Goal: Task Accomplishment & Management: Complete application form

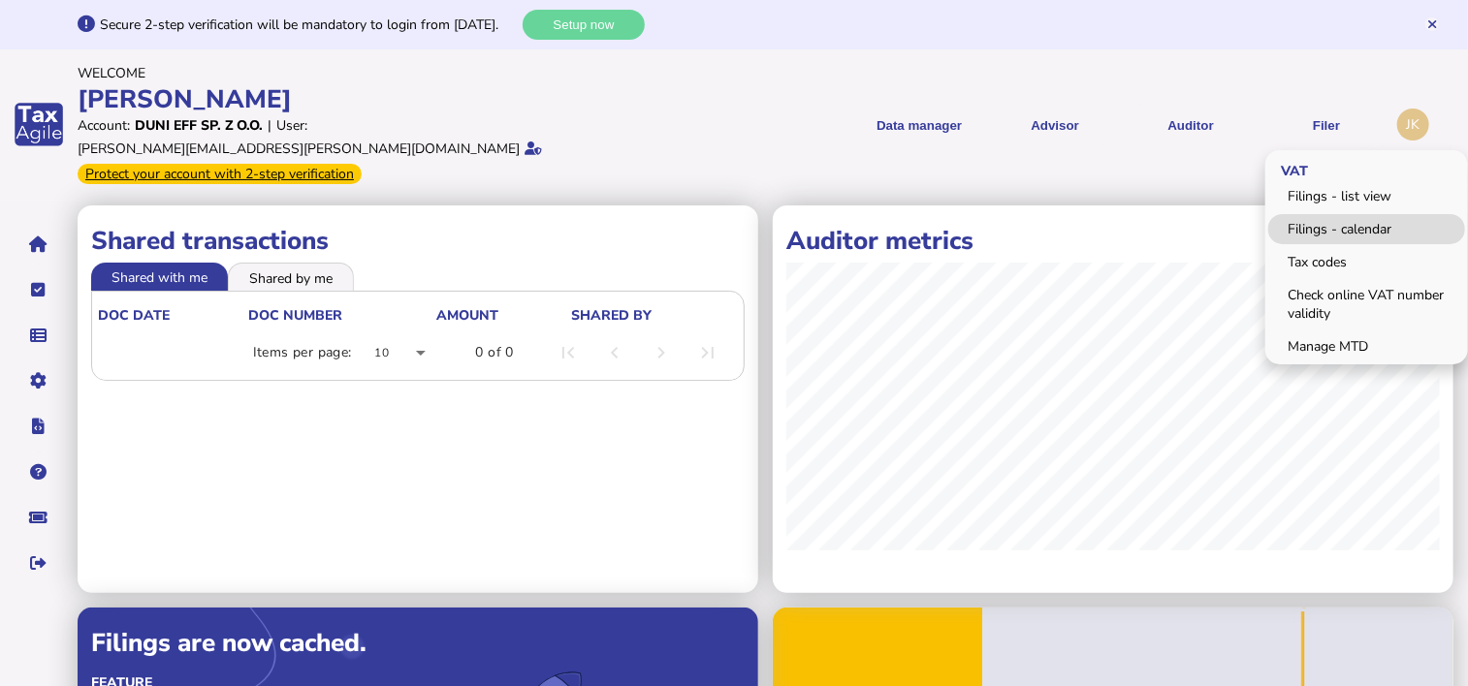
drag, startPoint x: 1326, startPoint y: 218, endPoint x: 1345, endPoint y: 209, distance: 21.3
click at [1326, 218] on link "Filings - calendar" at bounding box center [1366, 229] width 197 height 30
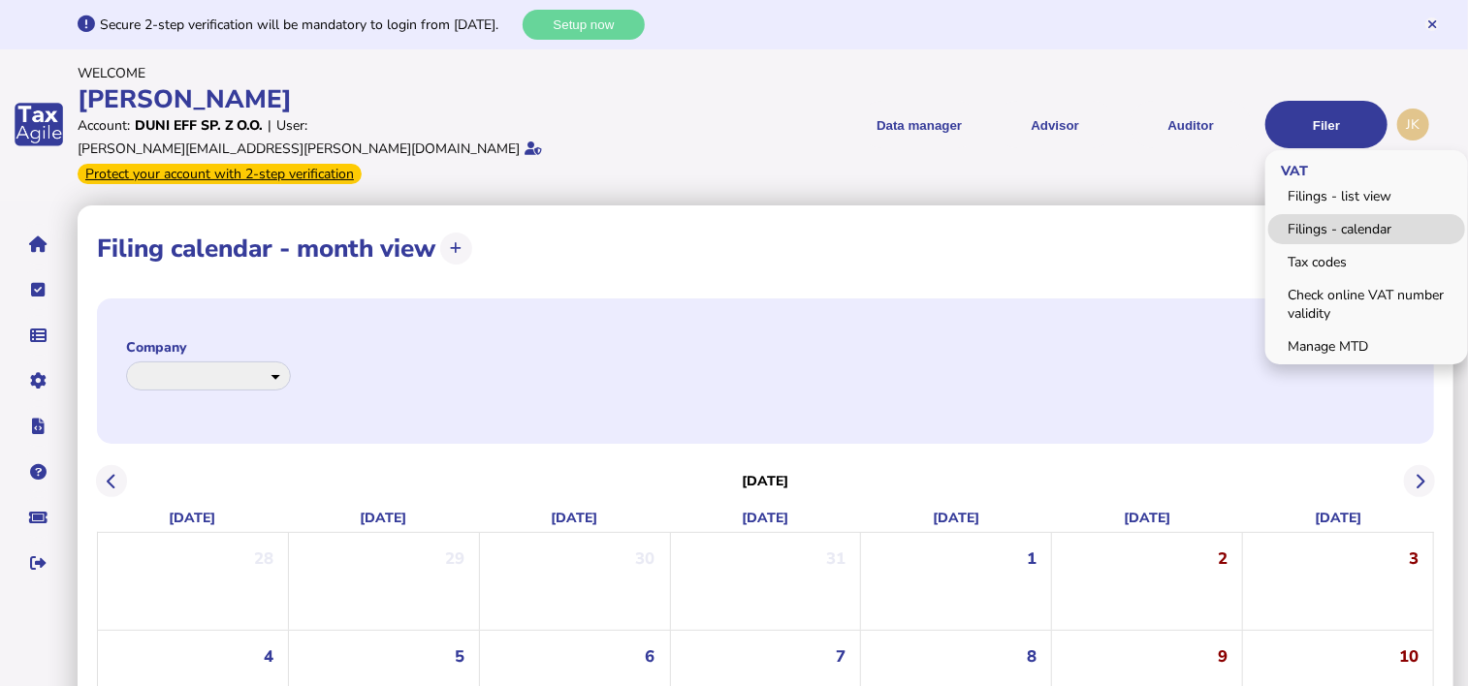
select select "**********"
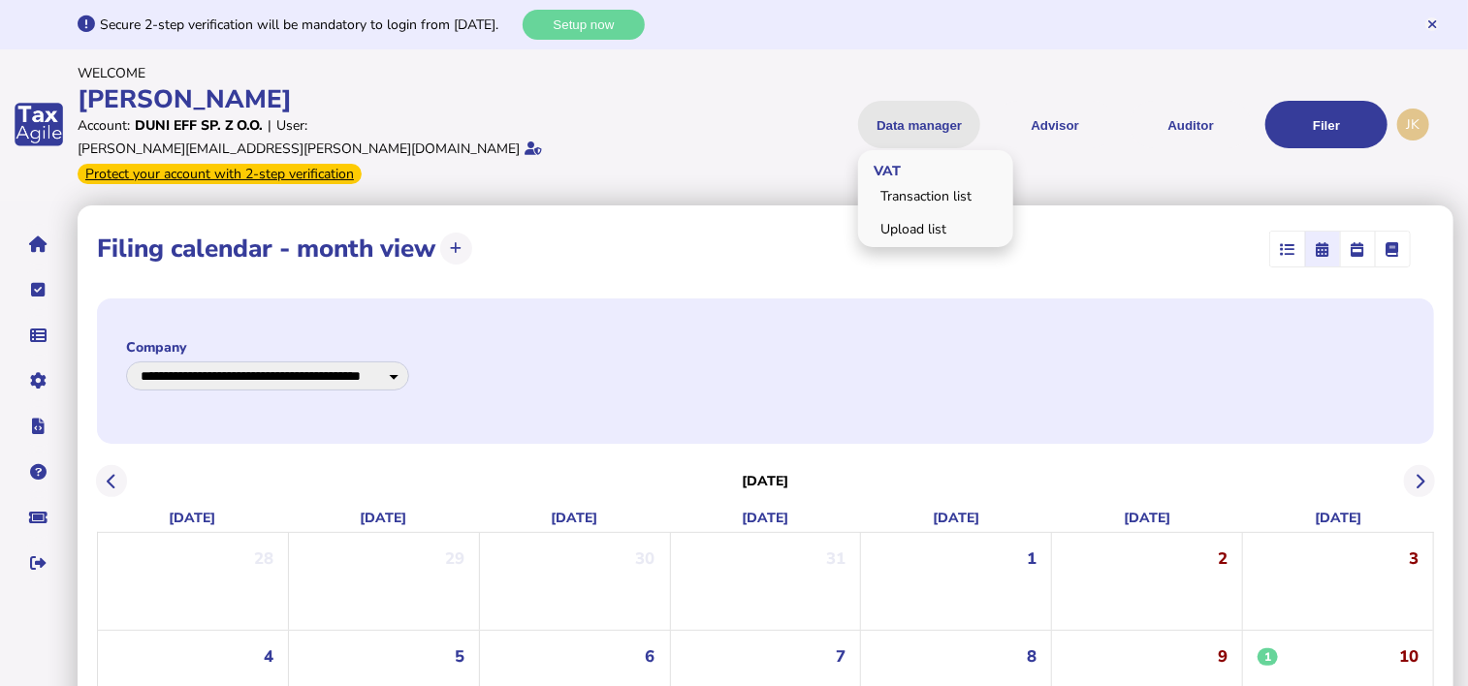
click at [919, 108] on button "Data manager" at bounding box center [919, 124] width 122 height 47
click at [922, 214] on link "Upload list" at bounding box center [935, 229] width 149 height 30
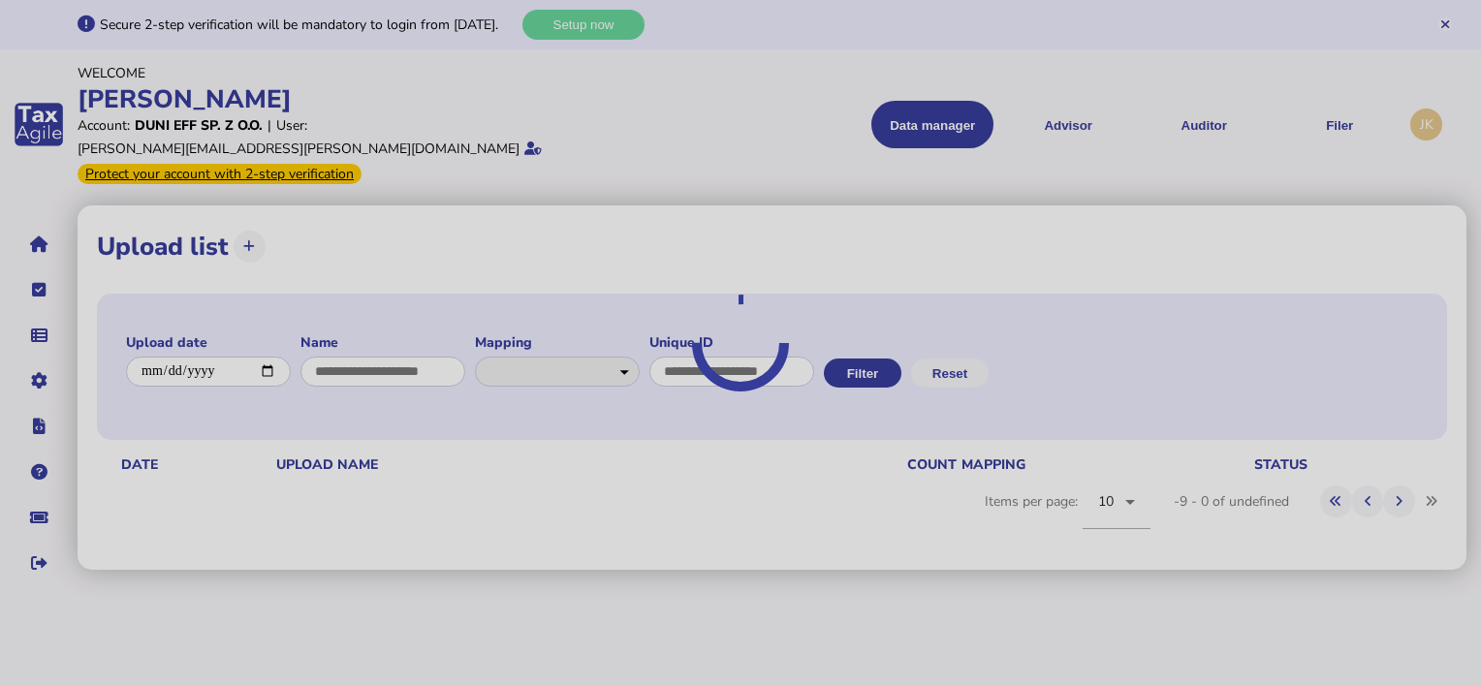
select select "**********"
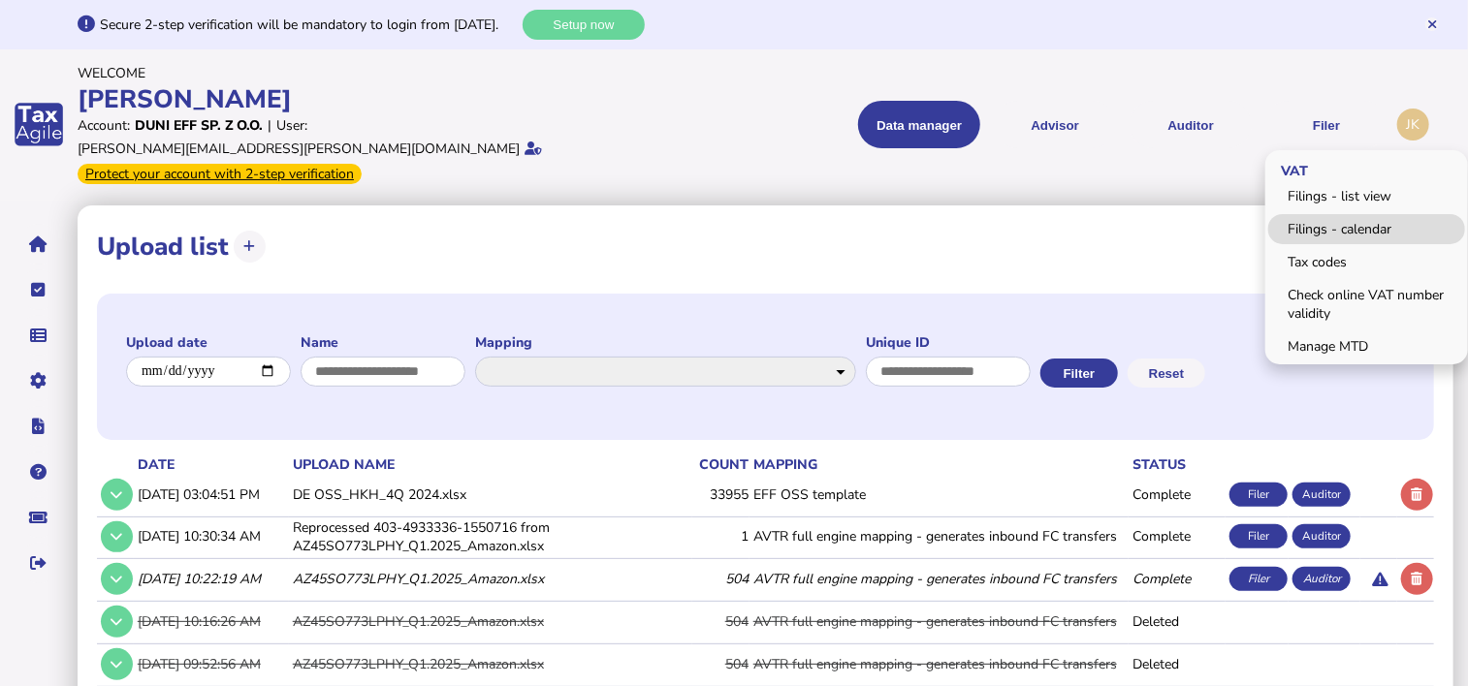
click at [1314, 222] on link "Filings - calendar" at bounding box center [1366, 229] width 197 height 30
select select "**********"
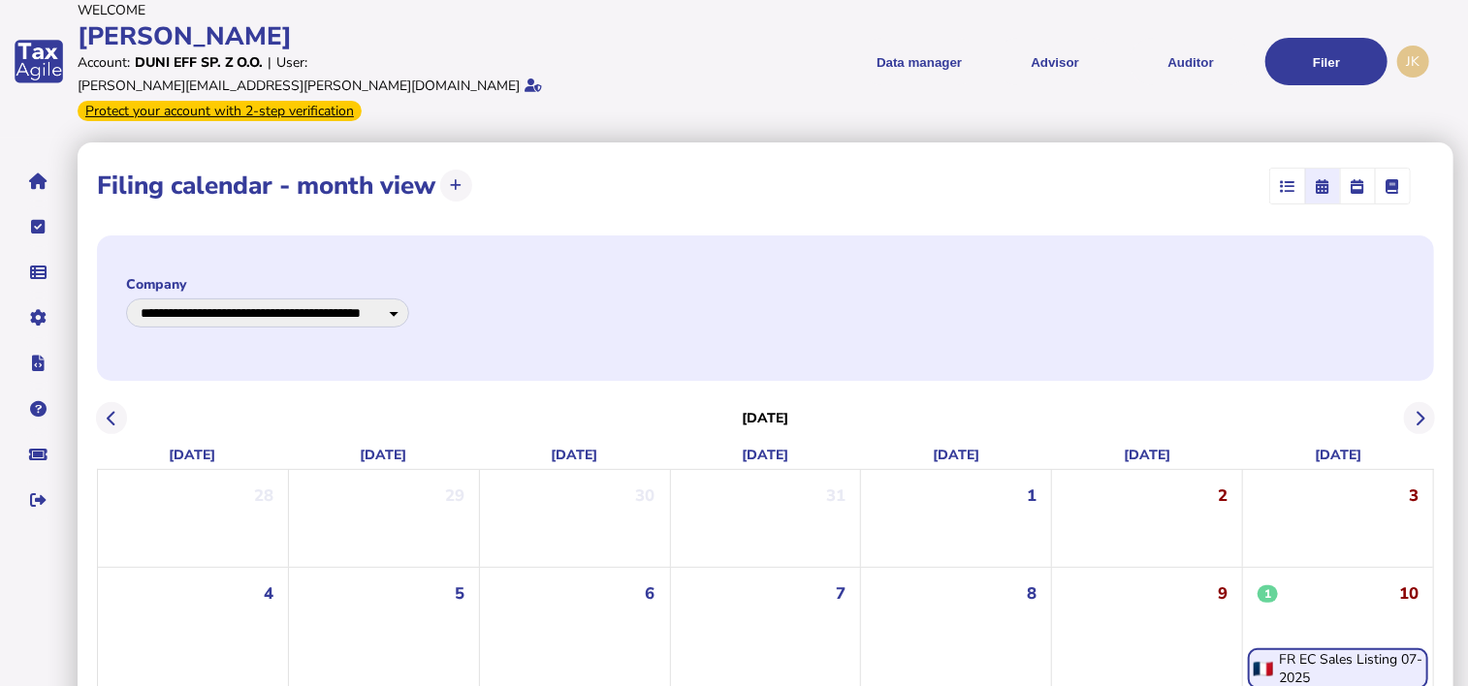
scroll to position [97, 0]
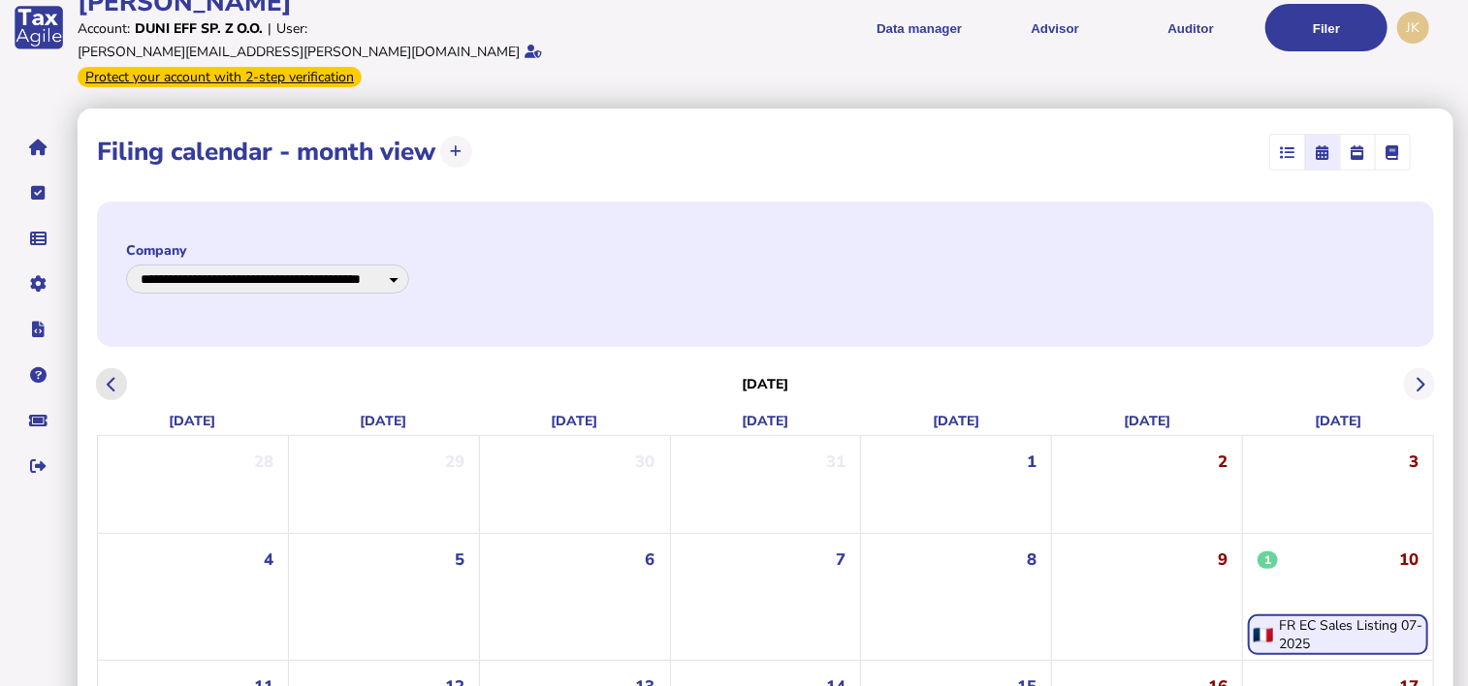
click at [106, 368] on button at bounding box center [112, 384] width 32 height 32
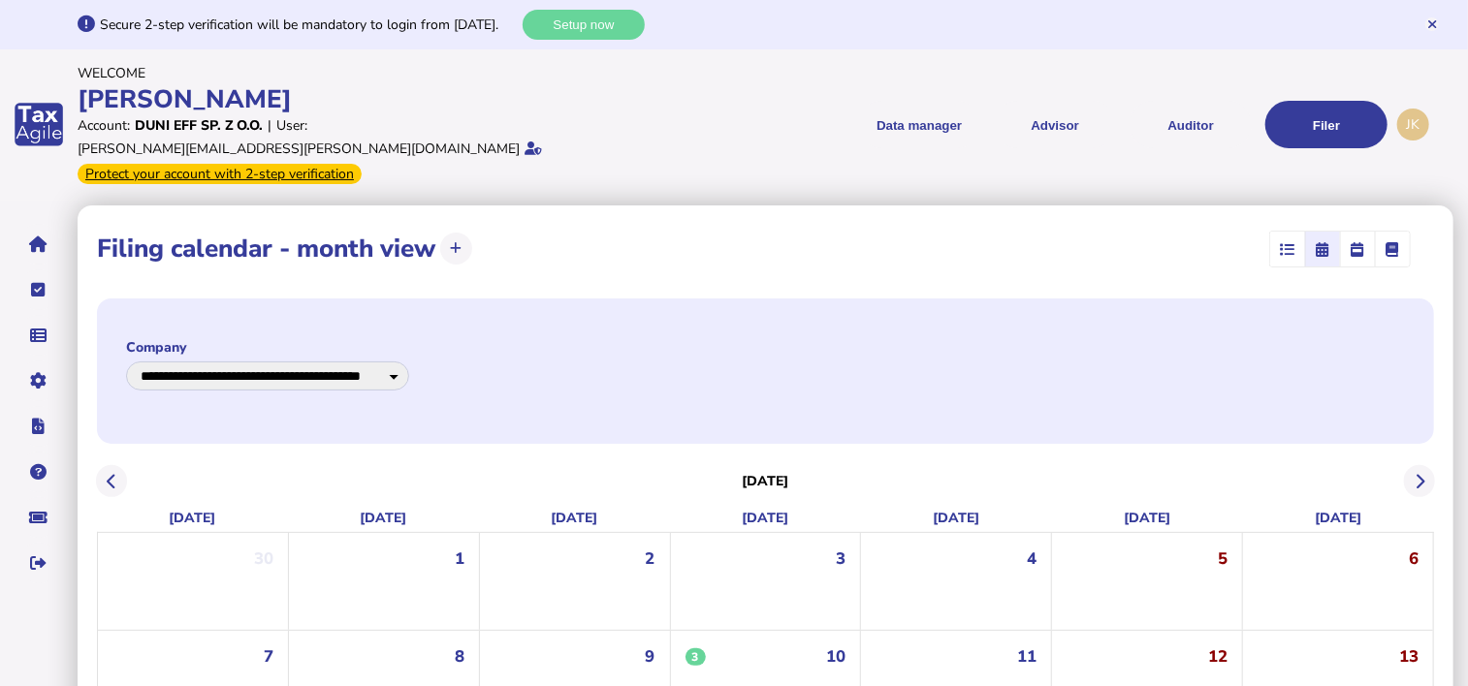
scroll to position [194, 0]
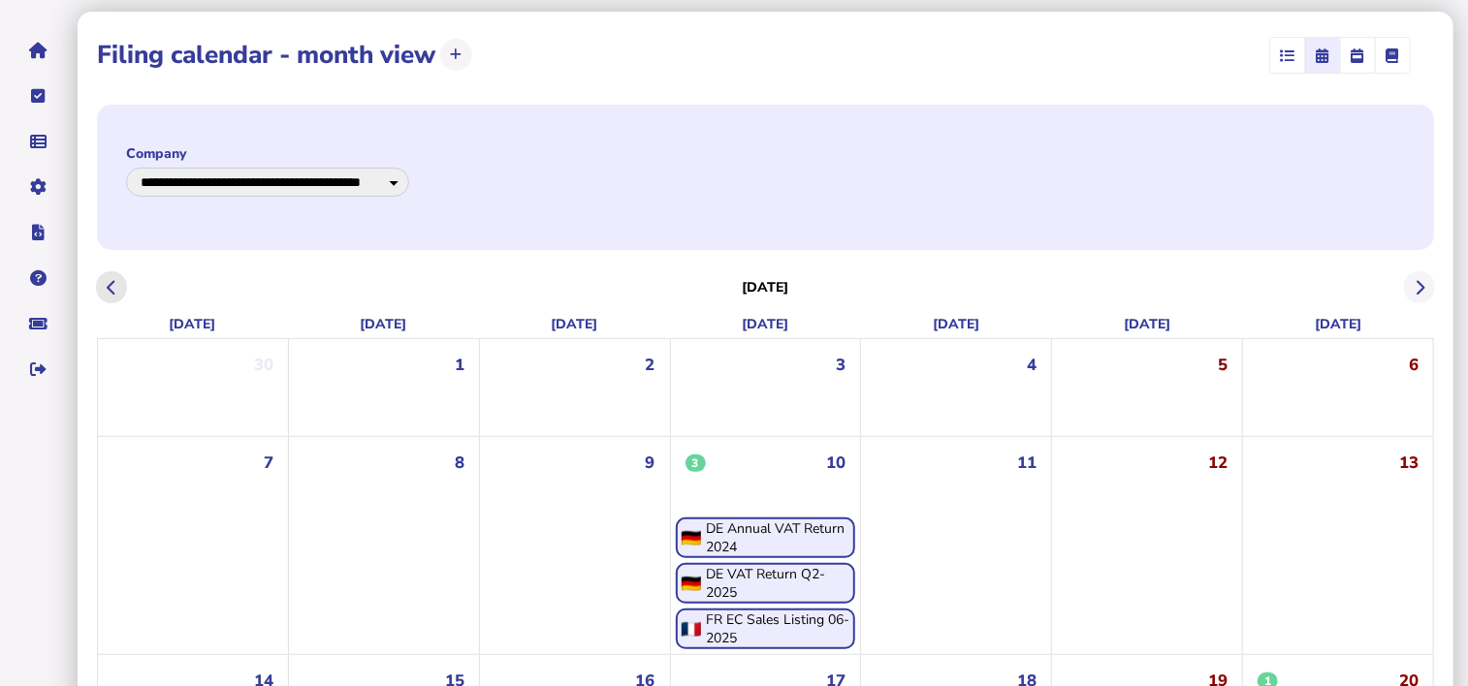
click at [116, 278] on button at bounding box center [112, 287] width 32 height 32
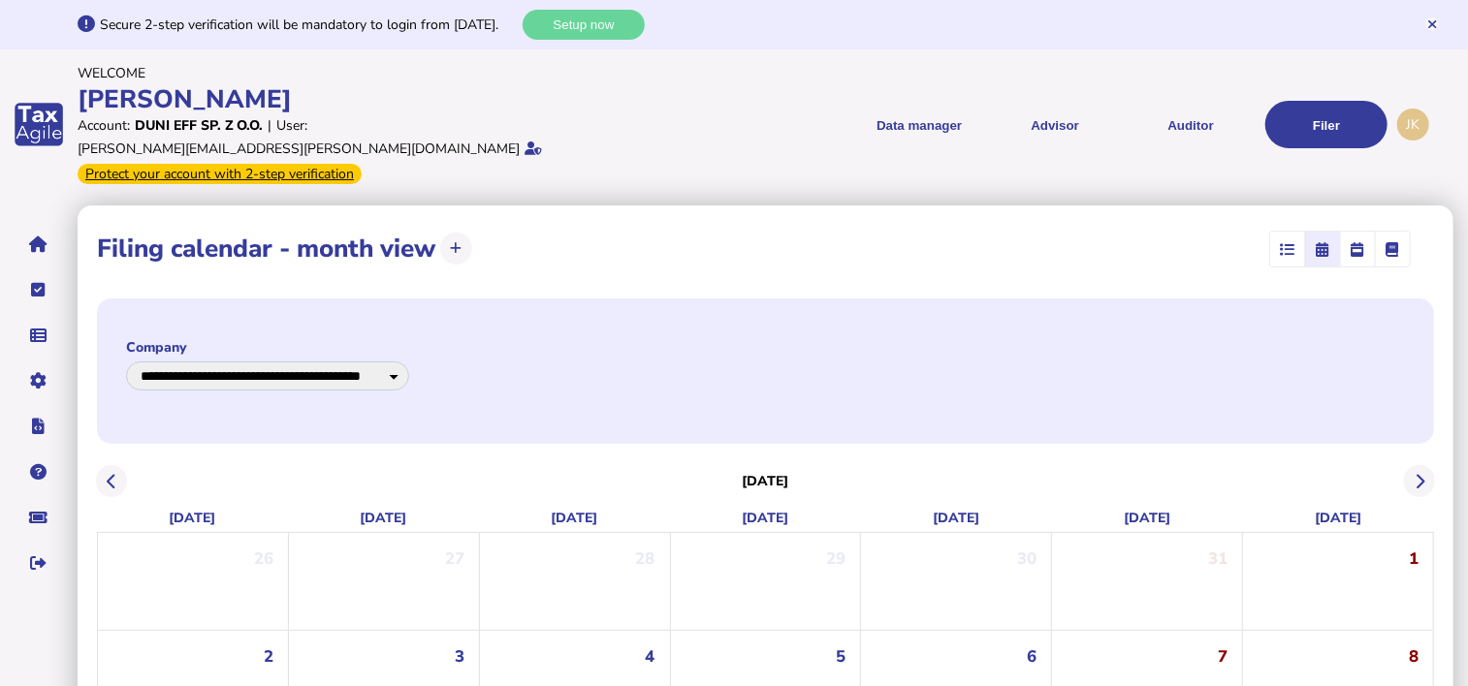
scroll to position [388, 0]
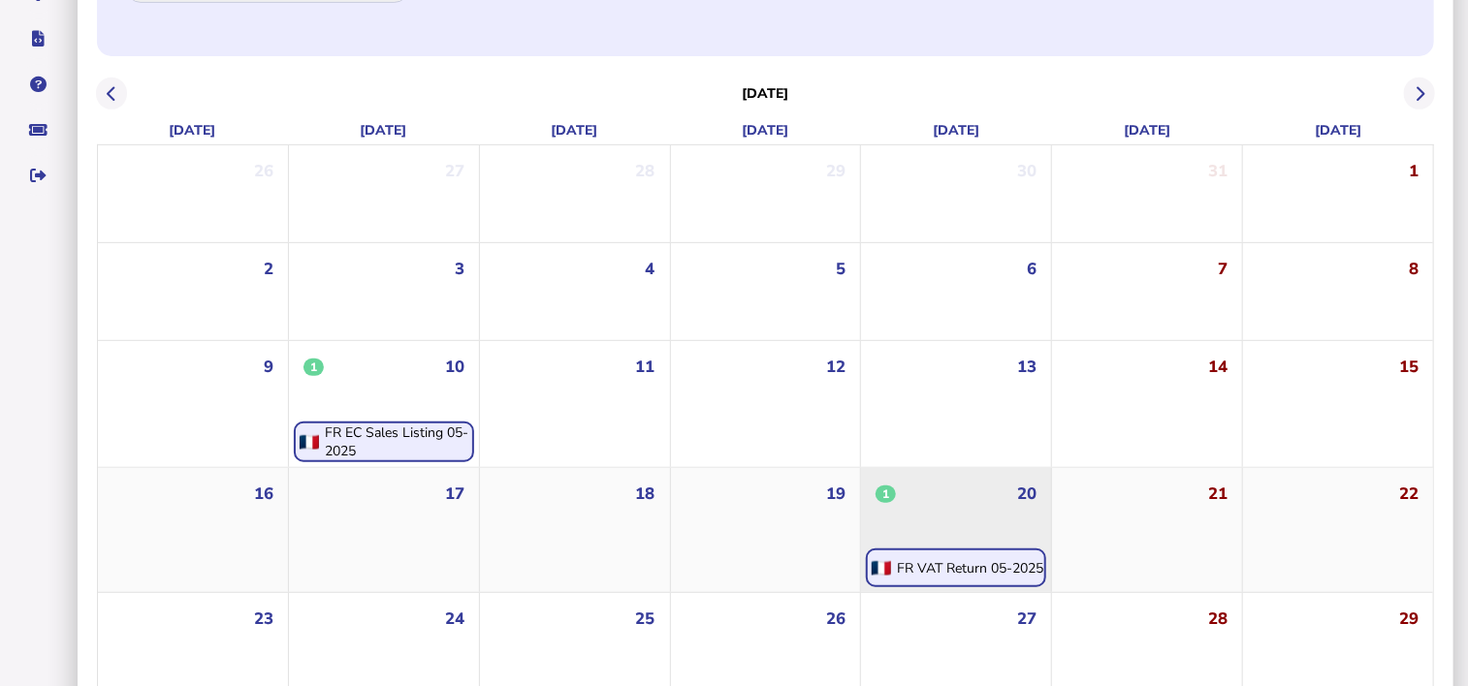
click at [1003, 559] on div "FR VAT Return 05-2025" at bounding box center [970, 568] width 146 height 18
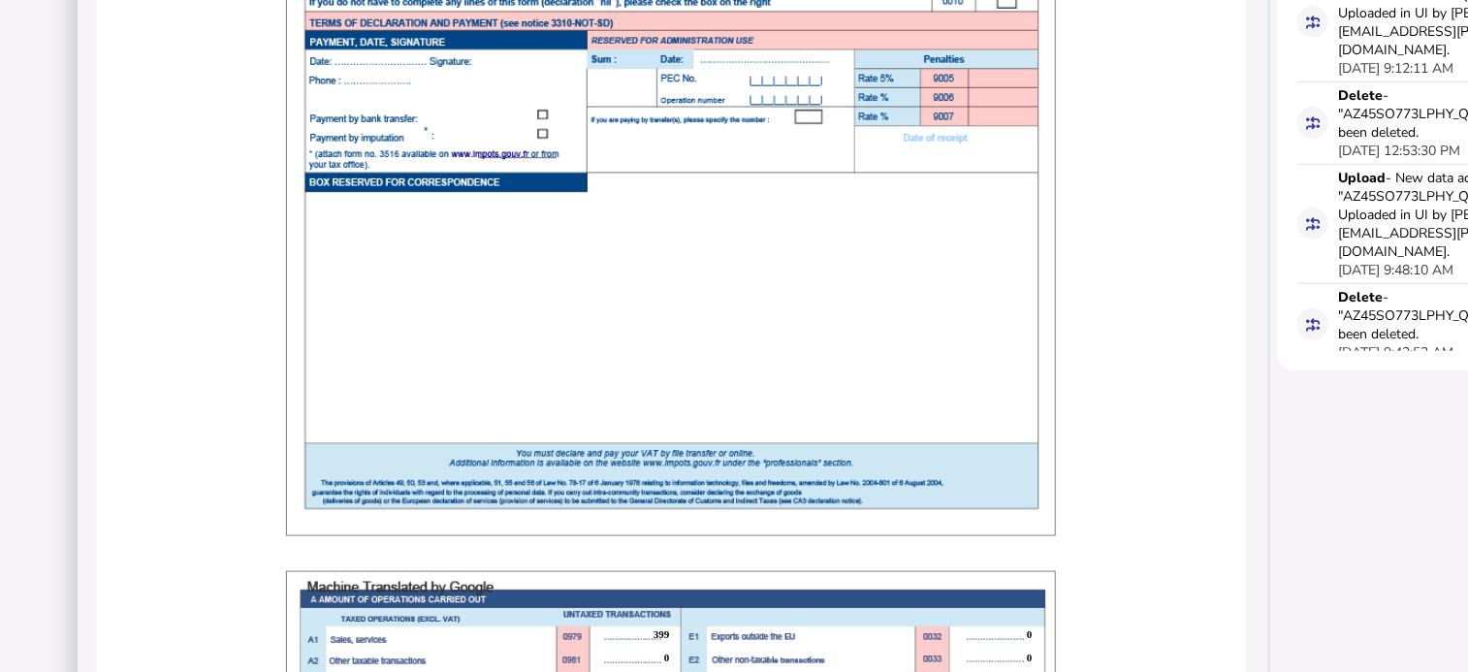
scroll to position [1357, 0]
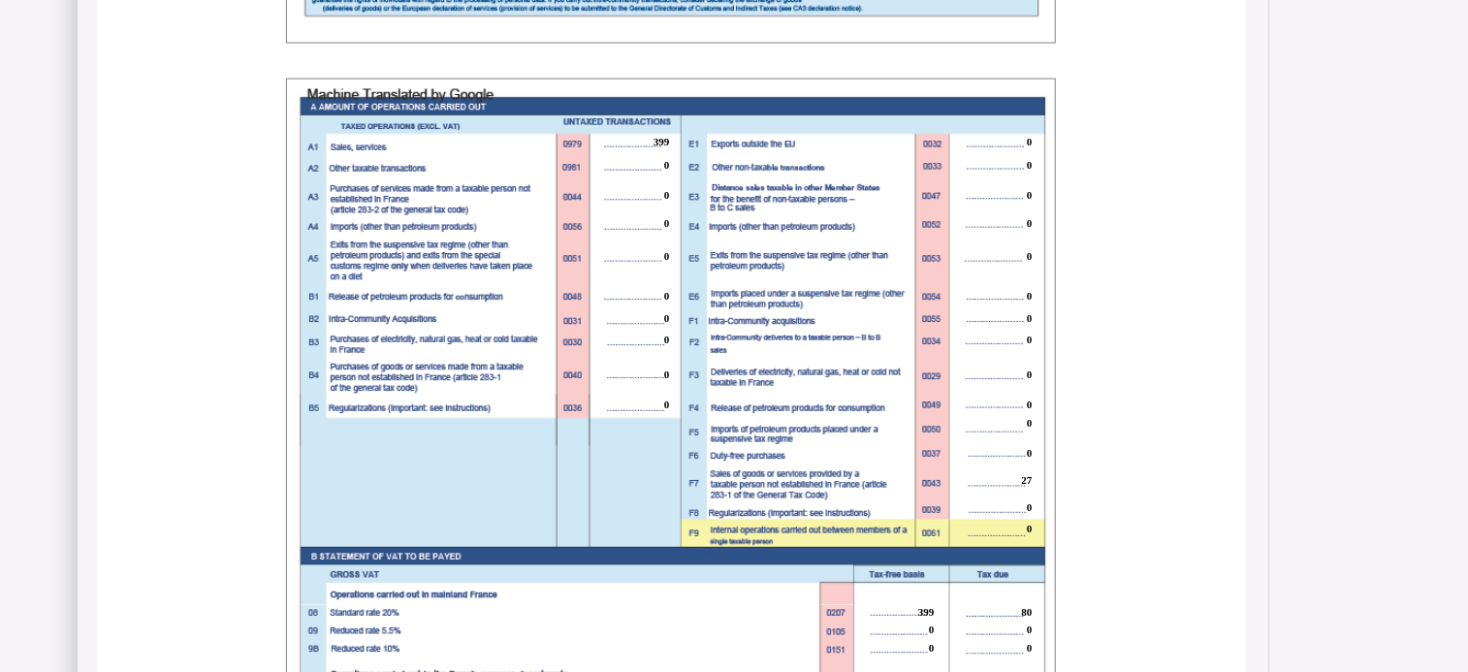
click at [722, 142] on div "399 0 0 0 0 0 0 0 0 0 0 0 0 0 0 0 0 0 0 0 0 0 27 0 0 399 80 0 0 0 0 0 0 0 0 0 0…" at bounding box center [671, 623] width 770 height 1089
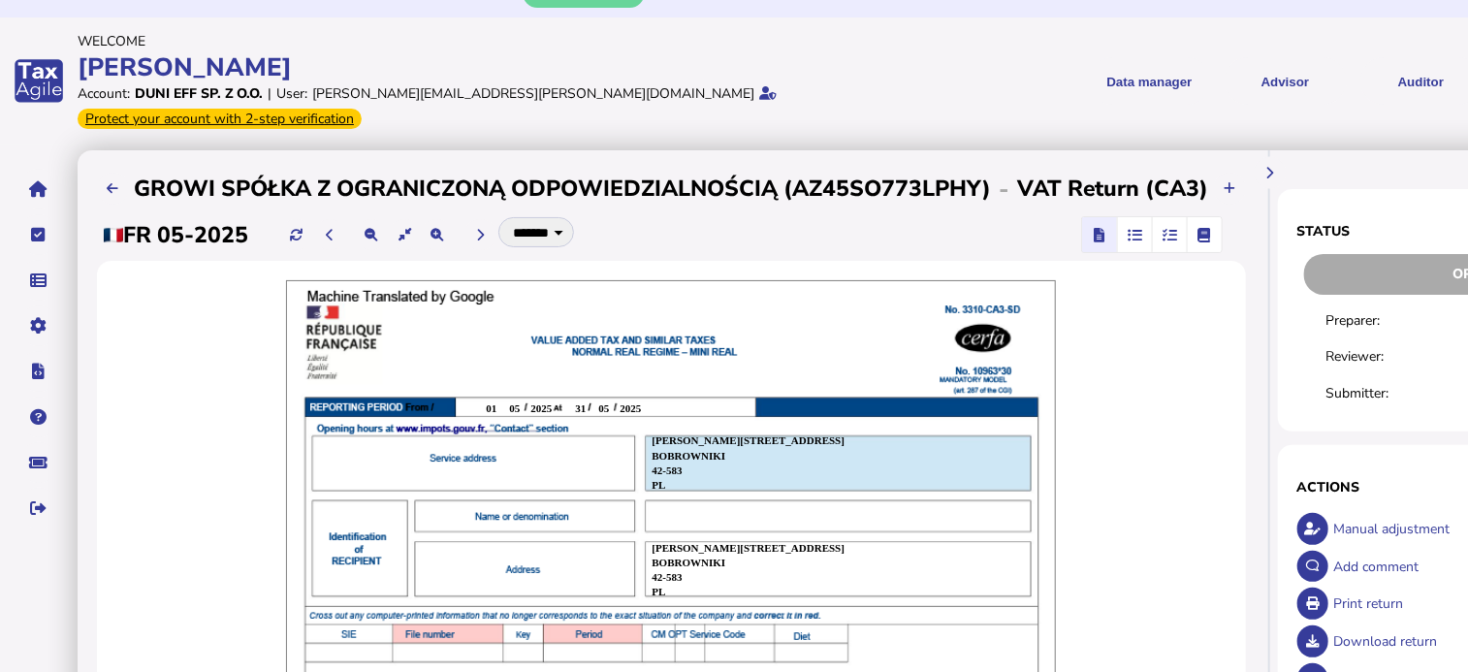
scroll to position [0, 0]
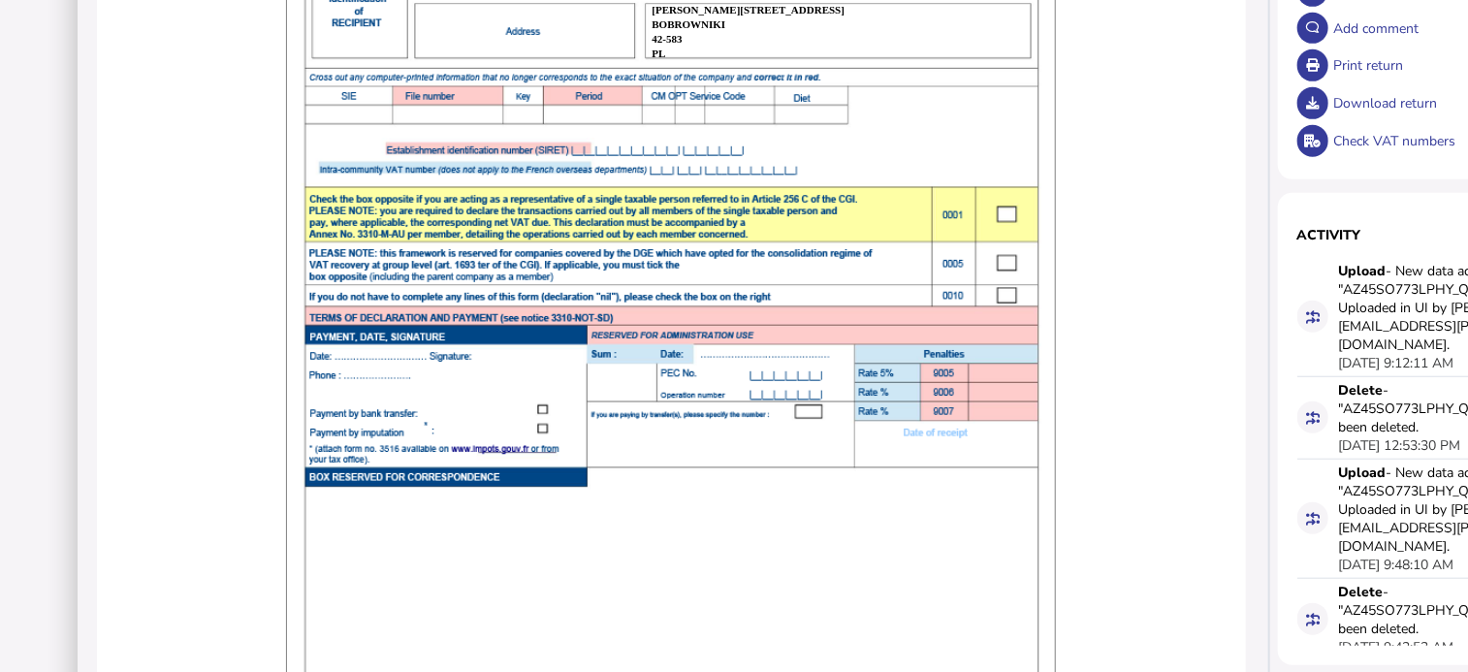
scroll to position [582, 0]
